Goal: Task Accomplishment & Management: Manage account settings

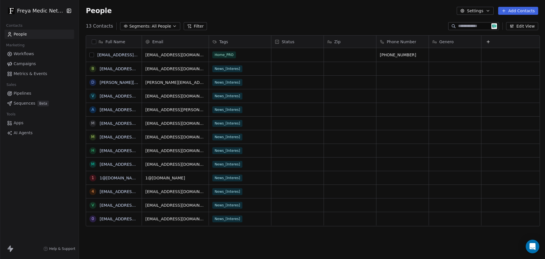
scroll to position [5, 5]
click at [0, 0] on button "grid" at bounding box center [0, 0] width 0 height 0
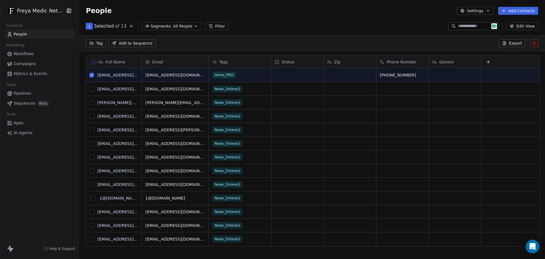
scroll to position [203, 464]
click at [536, 41] on icon at bounding box center [534, 43] width 5 height 5
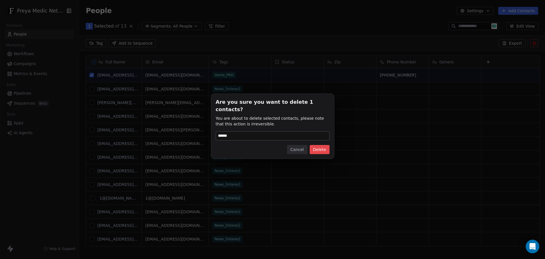
click at [315, 147] on button "Delete" at bounding box center [320, 149] width 20 height 9
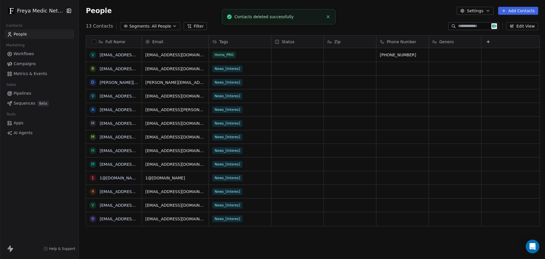
scroll to position [223, 464]
click at [108, 55] on link "[EMAIL_ADDRESS][DOMAIN_NAME]" at bounding box center [135, 55] width 70 height 5
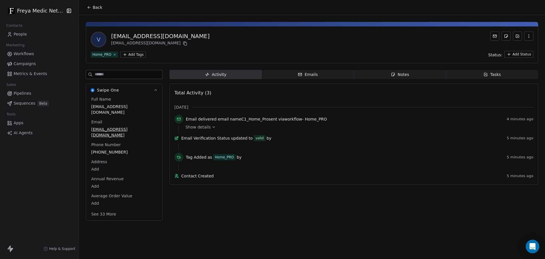
click at [20, 36] on span "People" at bounding box center [20, 34] width 13 height 6
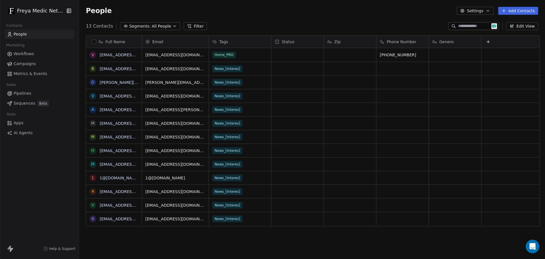
scroll to position [223, 464]
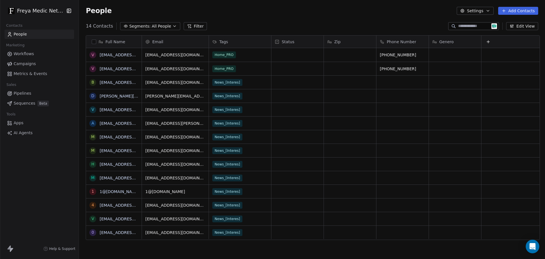
click at [527, 26] on button "Edit View" at bounding box center [522, 26] width 32 height 8
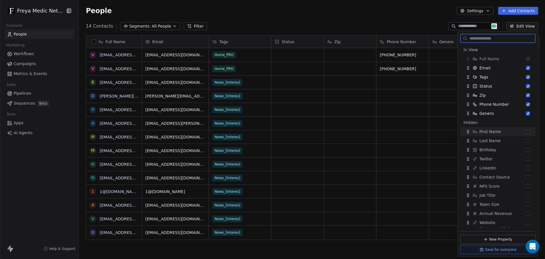
click at [526, 131] on button "Suggestions" at bounding box center [528, 132] width 4 height 4
drag, startPoint x: 467, startPoint y: 122, endPoint x: 477, endPoint y: 66, distance: 56.5
click at [477, 66] on icon "Suggestions" at bounding box center [478, 66] width 5 height 5
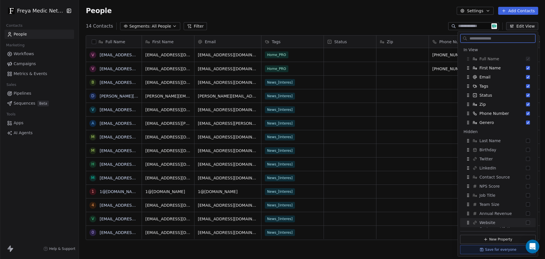
click at [504, 251] on button "Save for everyone" at bounding box center [498, 249] width 76 height 9
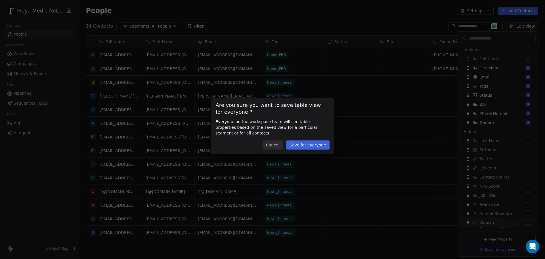
click at [314, 145] on button "Save for everyone" at bounding box center [307, 144] width 43 height 9
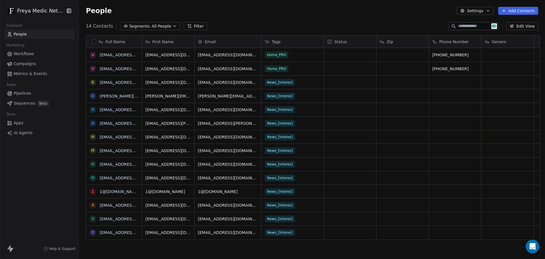
click at [16, 126] on link "Apps" at bounding box center [40, 122] width 70 height 9
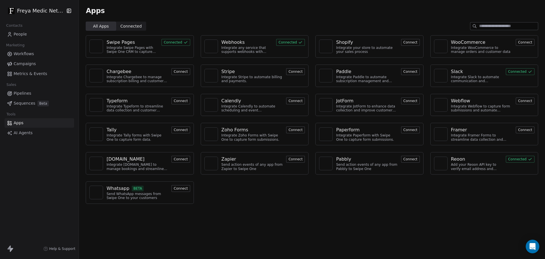
click at [293, 41] on button "Connected" at bounding box center [290, 42] width 29 height 7
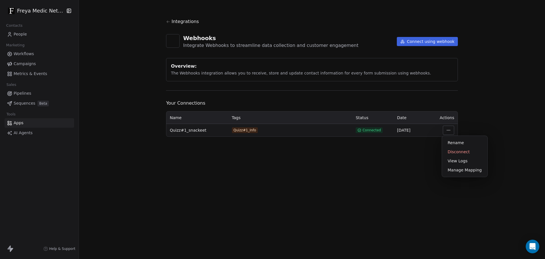
click at [451, 129] on html "Freya Medic Network Contacts People Marketing Workflows Campaigns Metrics & Eve…" at bounding box center [272, 129] width 545 height 259
click at [471, 160] on div "View Logs" at bounding box center [465, 160] width 41 height 9
